Goal: Navigation & Orientation: Go to known website

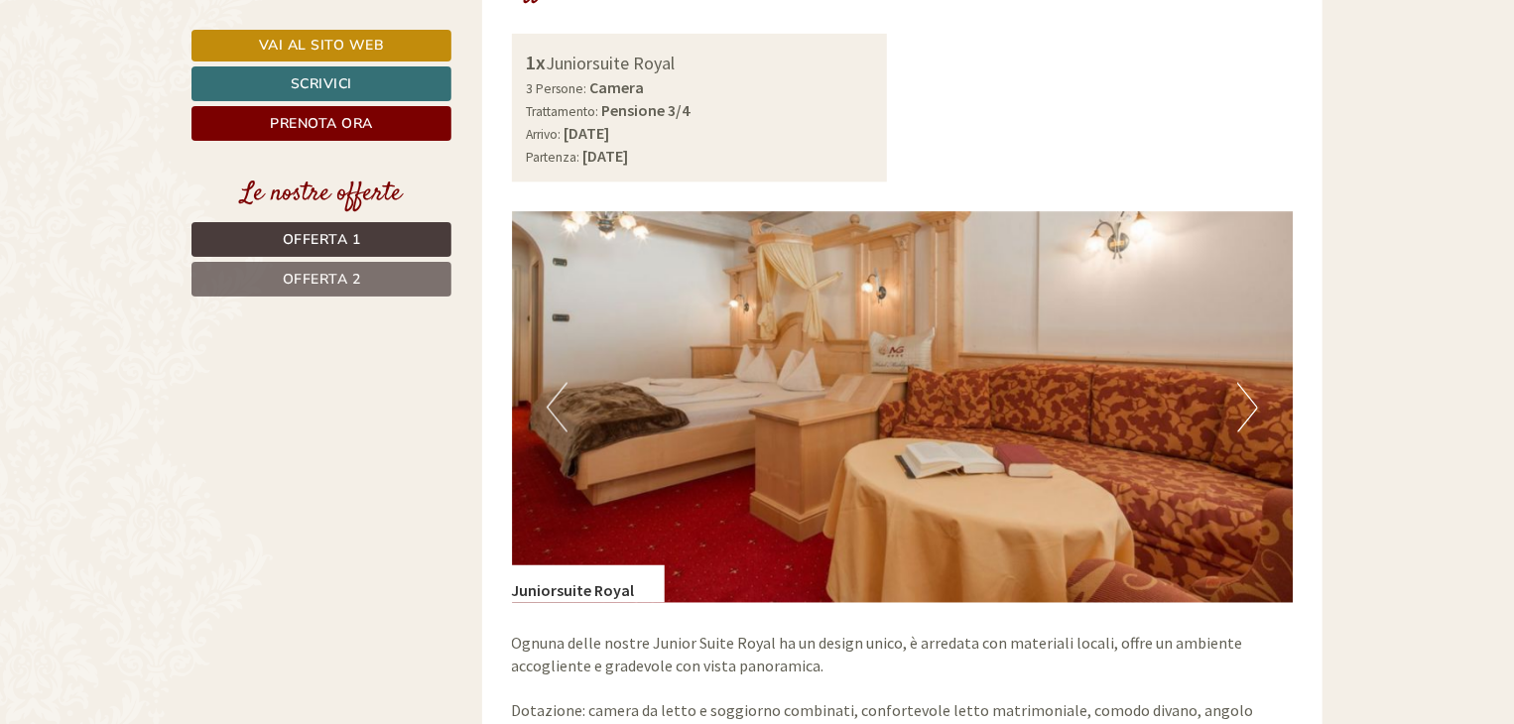
scroll to position [1389, 0]
click at [1262, 374] on img at bounding box center [903, 408] width 782 height 391
click at [1255, 384] on button "Next" at bounding box center [1247, 409] width 21 height 50
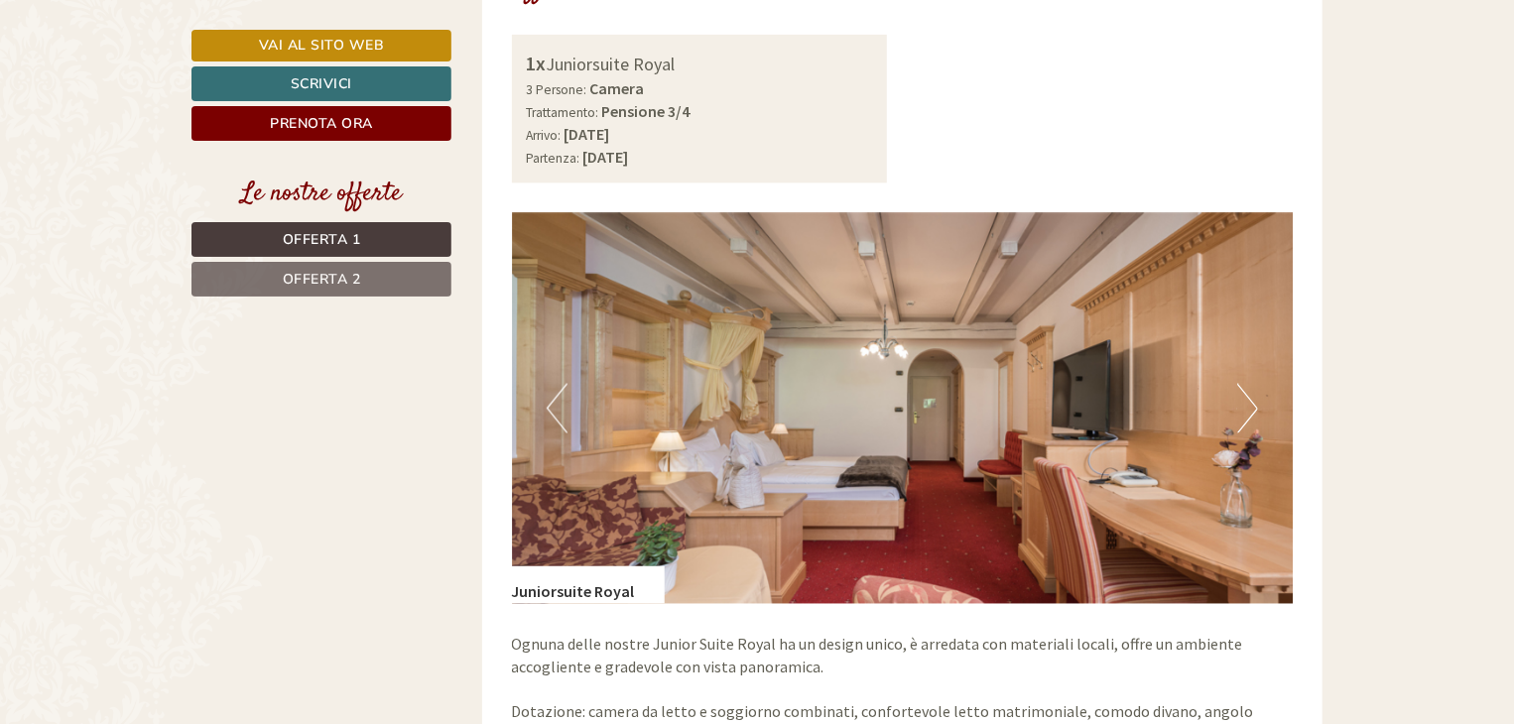
click at [1254, 384] on button "Next" at bounding box center [1247, 409] width 21 height 50
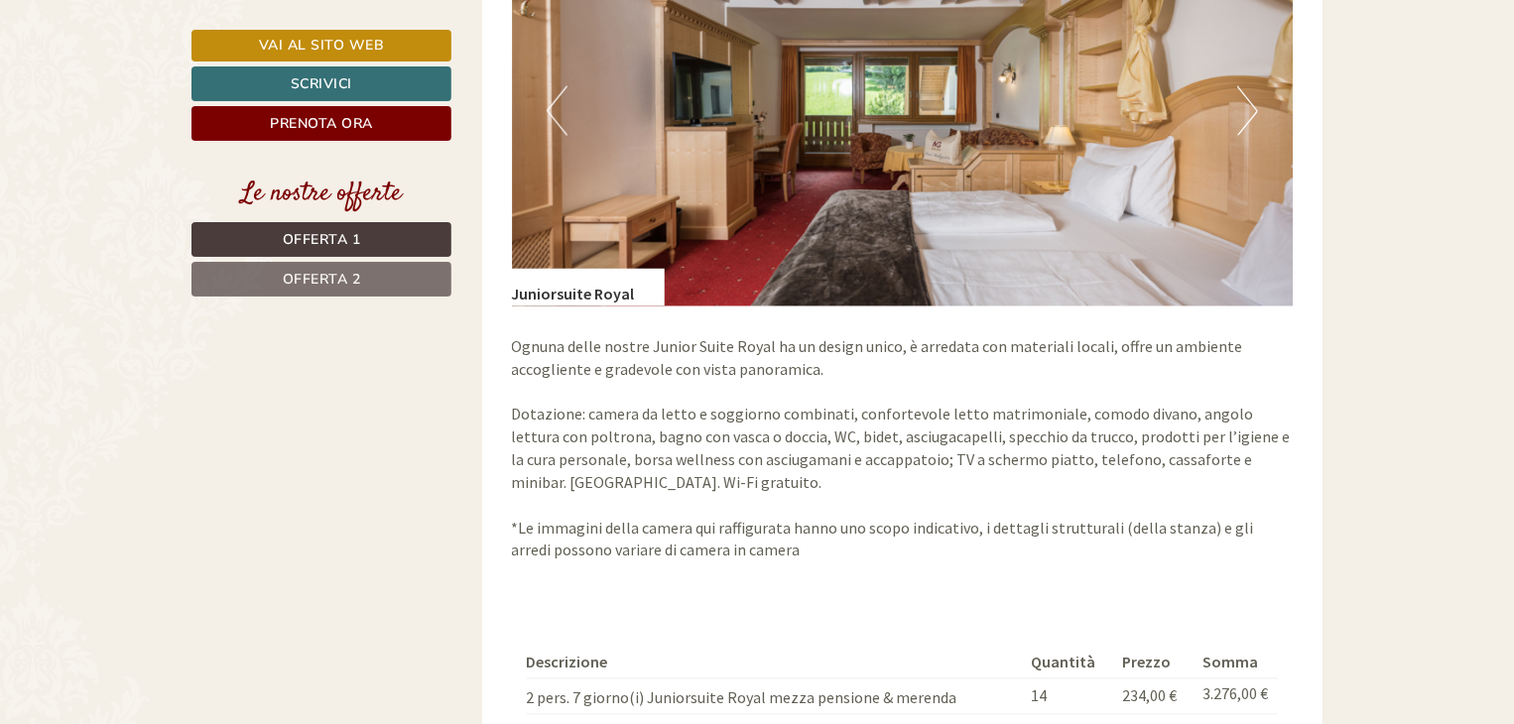
scroll to position [1587, 0]
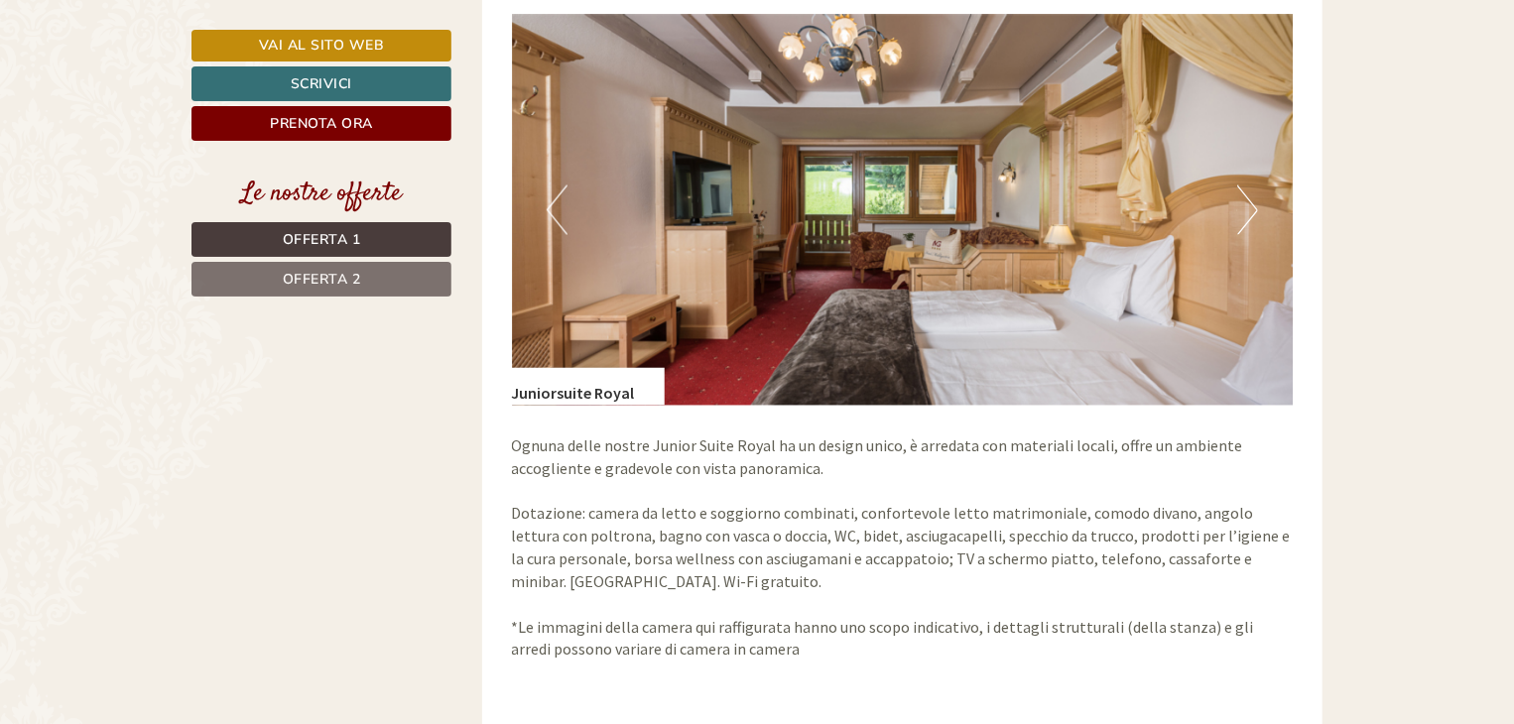
click at [1252, 186] on button "Next" at bounding box center [1247, 211] width 21 height 50
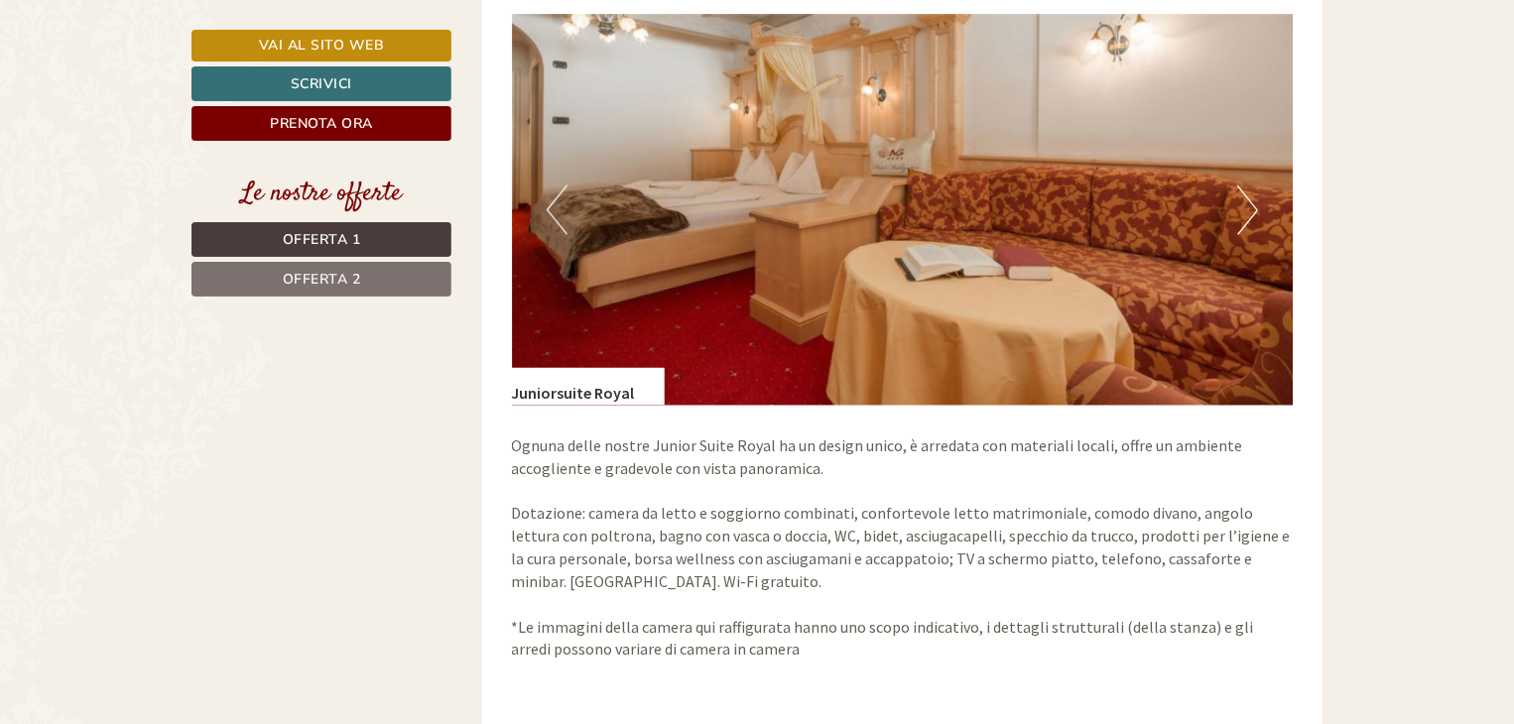
click at [1251, 186] on button "Next" at bounding box center [1247, 211] width 21 height 50
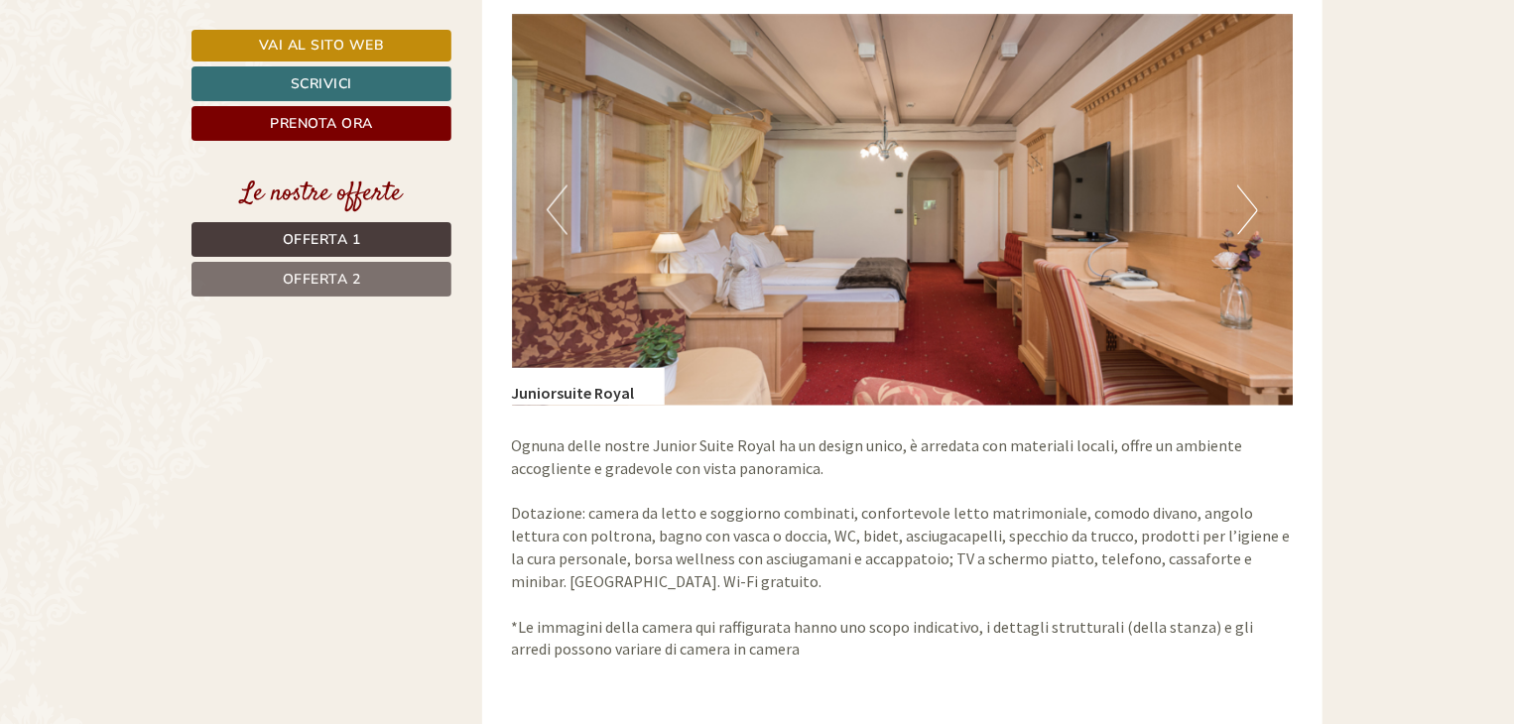
click at [1251, 186] on button "Next" at bounding box center [1247, 211] width 21 height 50
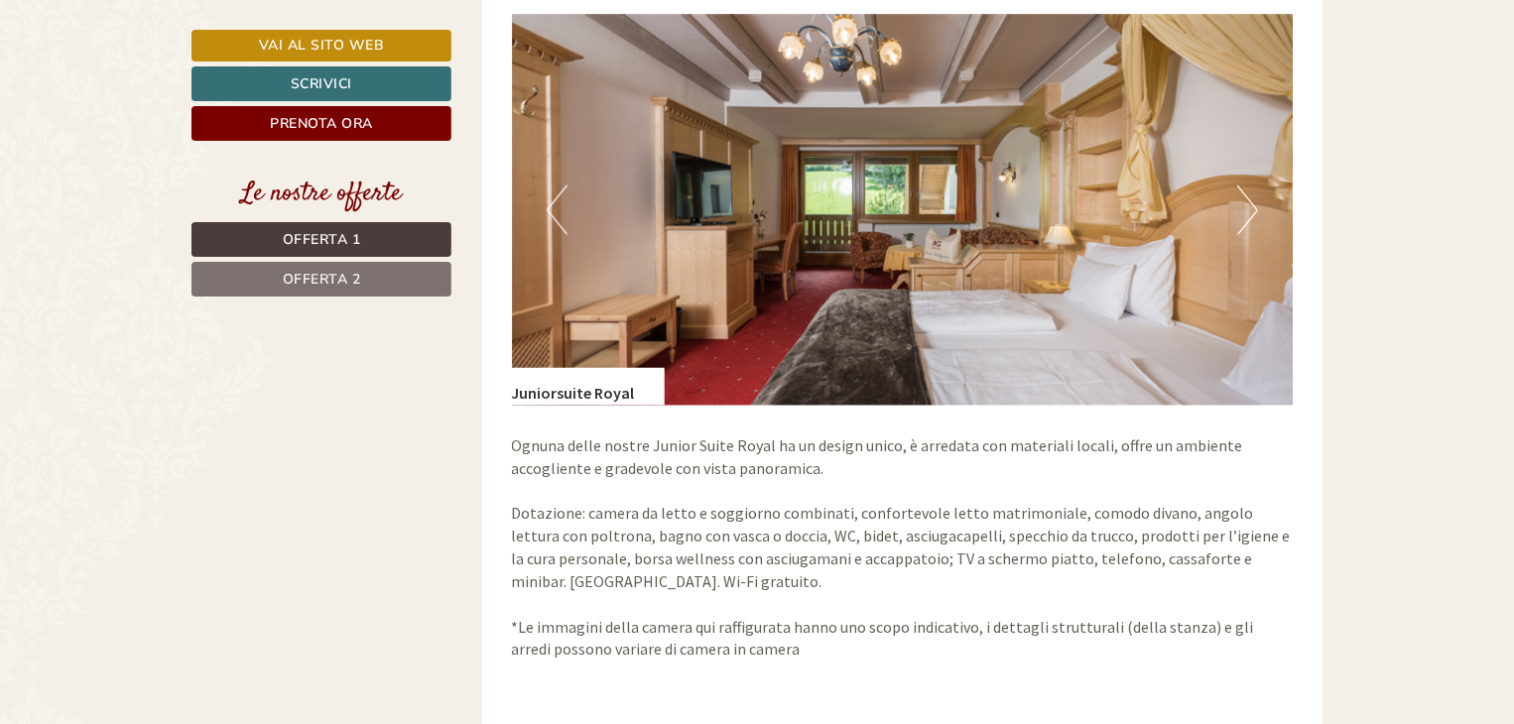
click at [1251, 186] on button "Next" at bounding box center [1247, 211] width 21 height 50
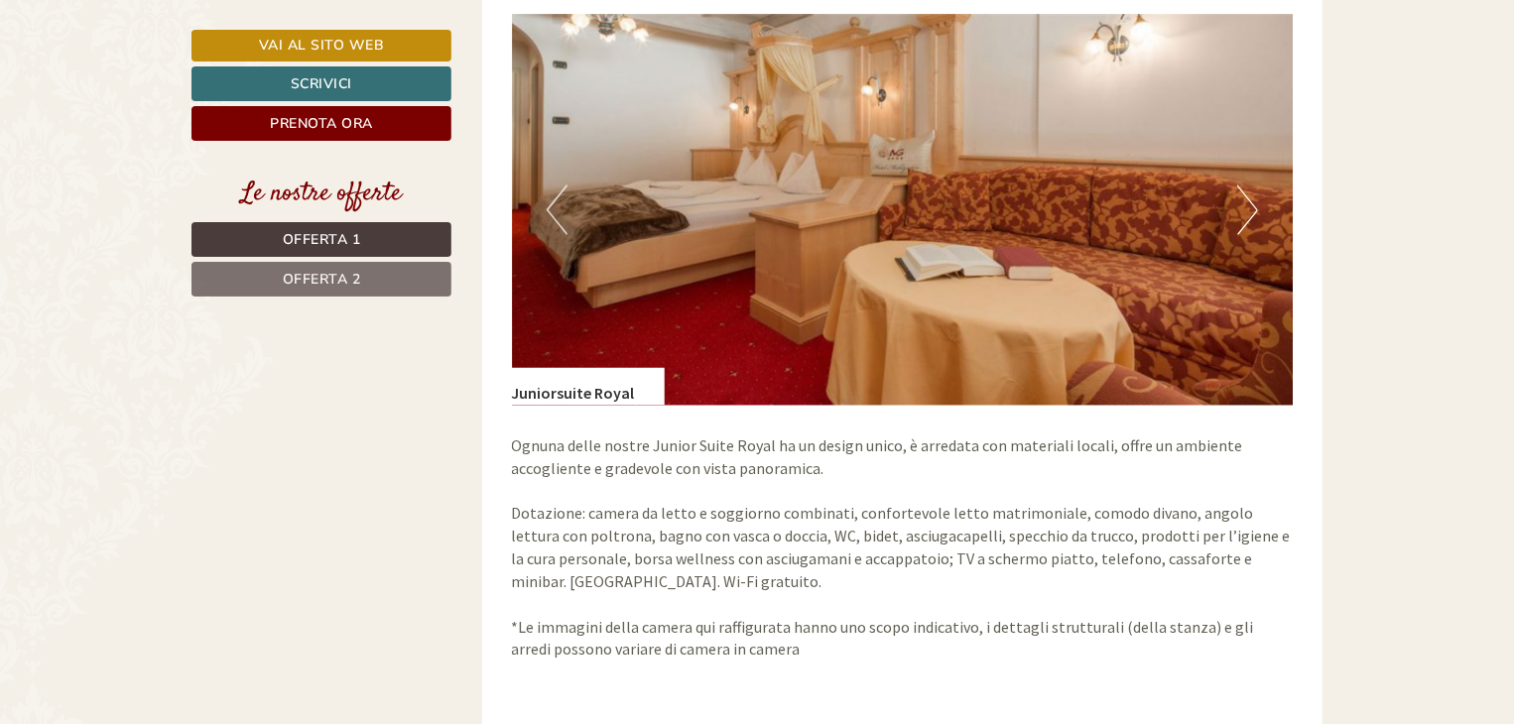
scroll to position [1191, 0]
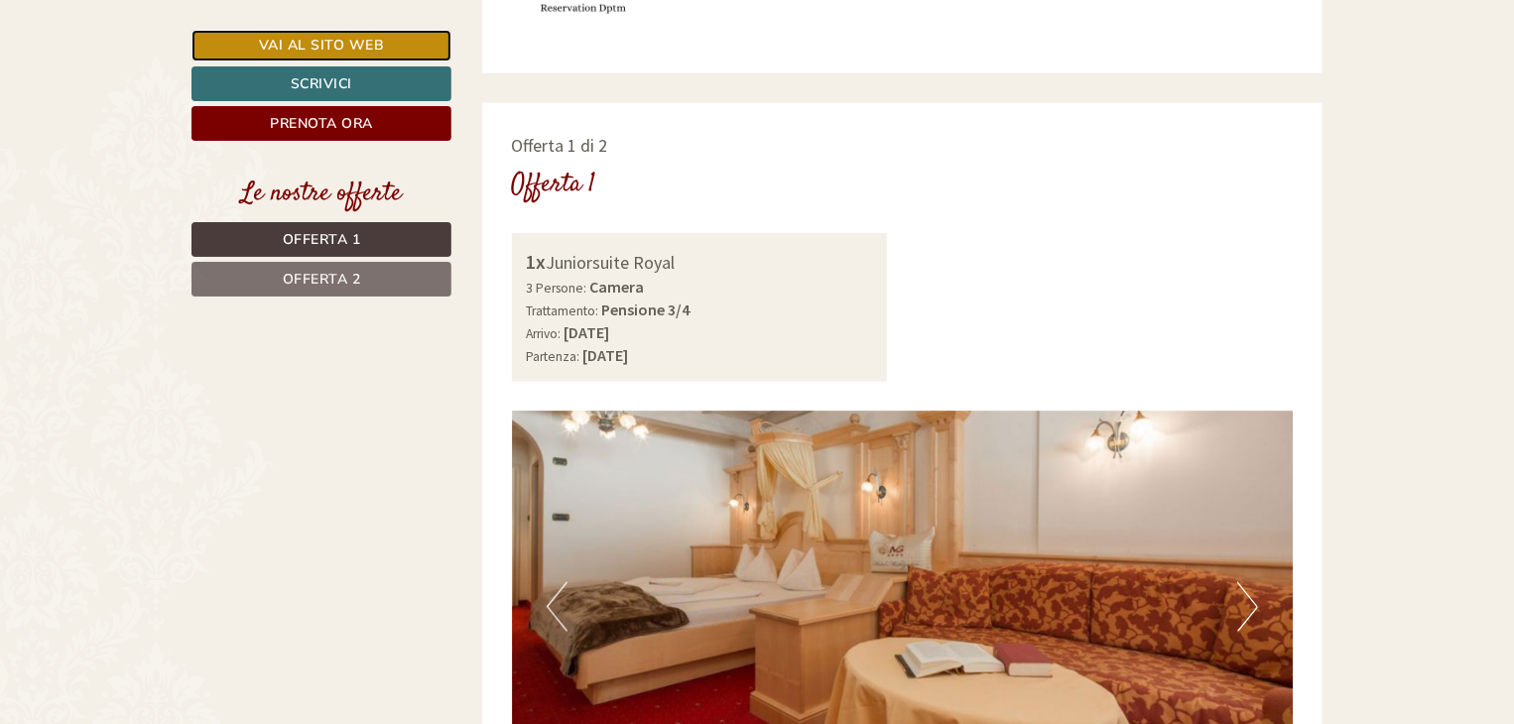
click at [345, 48] on link "Vai al sito web" at bounding box center [321, 46] width 260 height 32
